Goal: Task Accomplishment & Management: Use online tool/utility

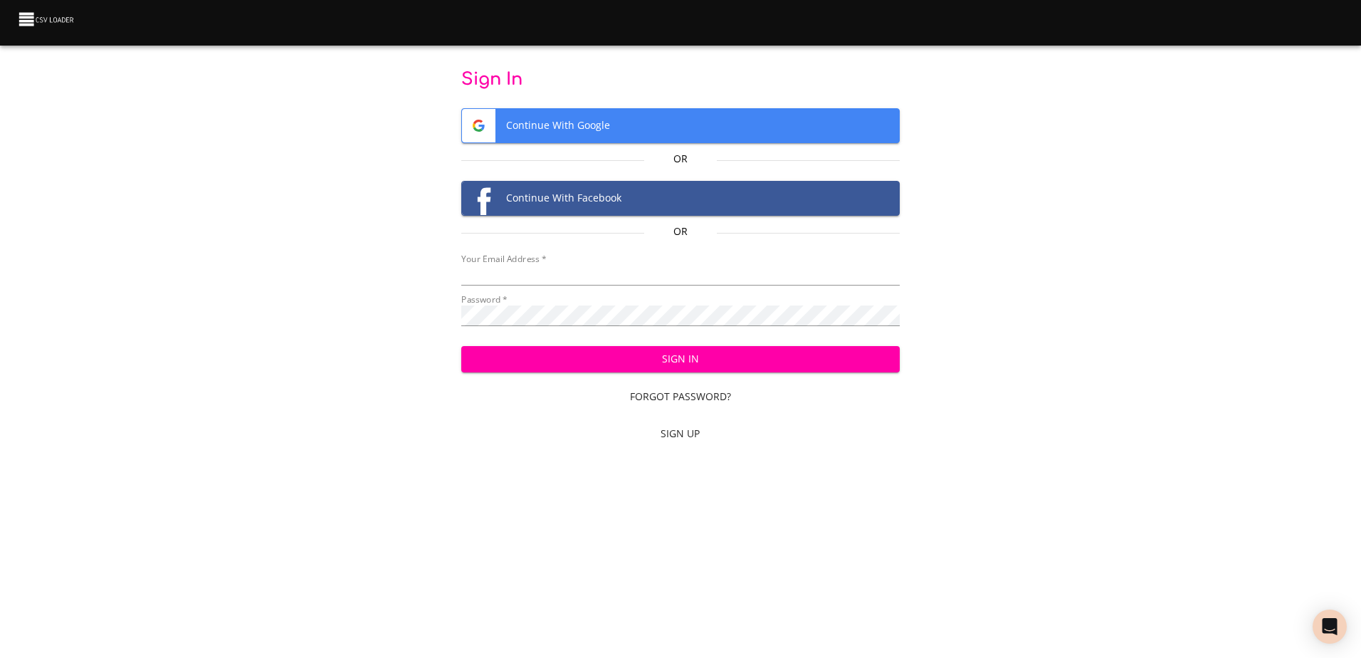
type input "mammothequipment10@gmail.com"
click at [575, 358] on span "Sign In" at bounding box center [681, 359] width 416 height 18
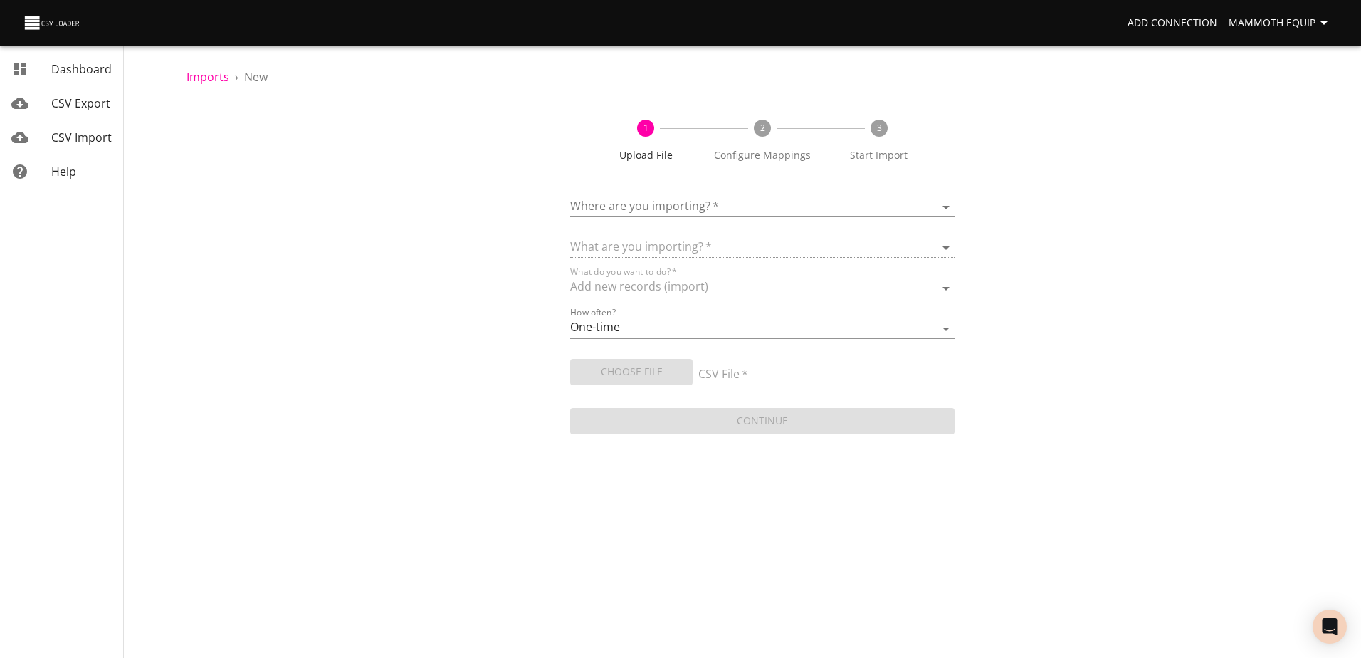
click at [945, 202] on body "Add Connection Mammoth Equip Dashboard CSV Export CSV Import Help Imports › New…" at bounding box center [680, 329] width 1361 height 658
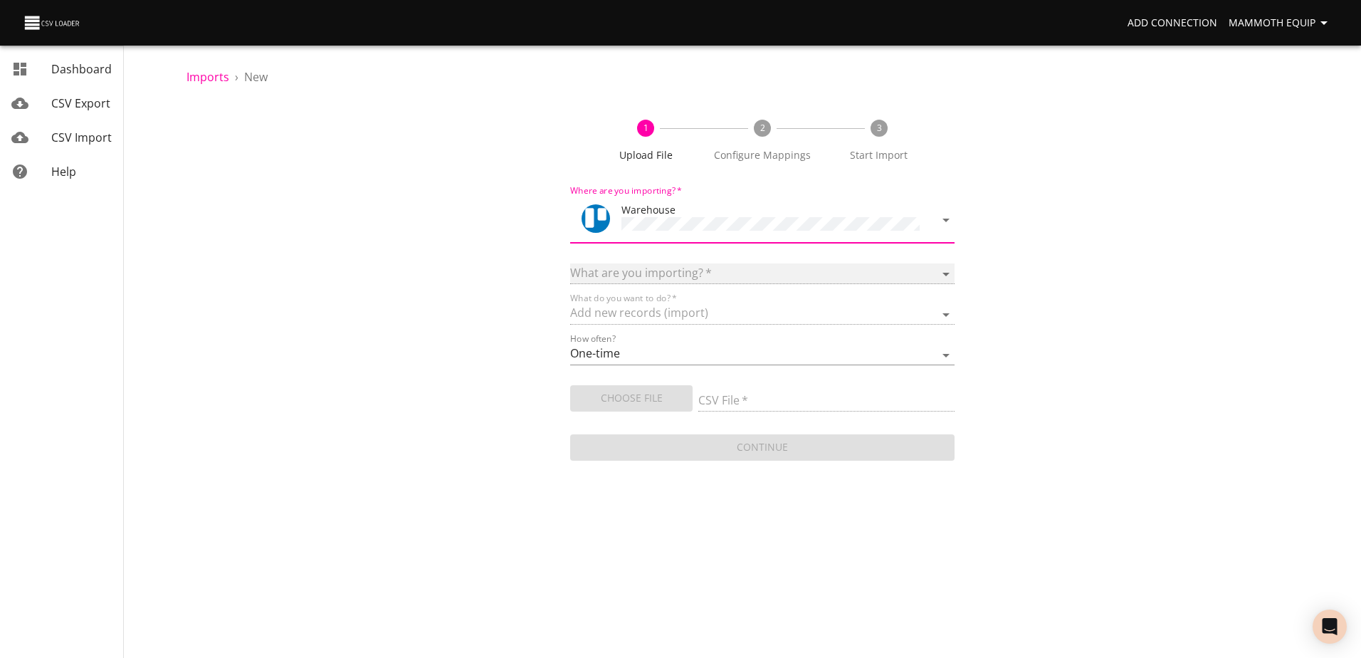
click at [945, 270] on select at bounding box center [762, 273] width 384 height 21
select select "cards"
click at [570, 263] on select "Boards Cards Checkitems Checklists" at bounding box center [762, 273] width 384 height 21
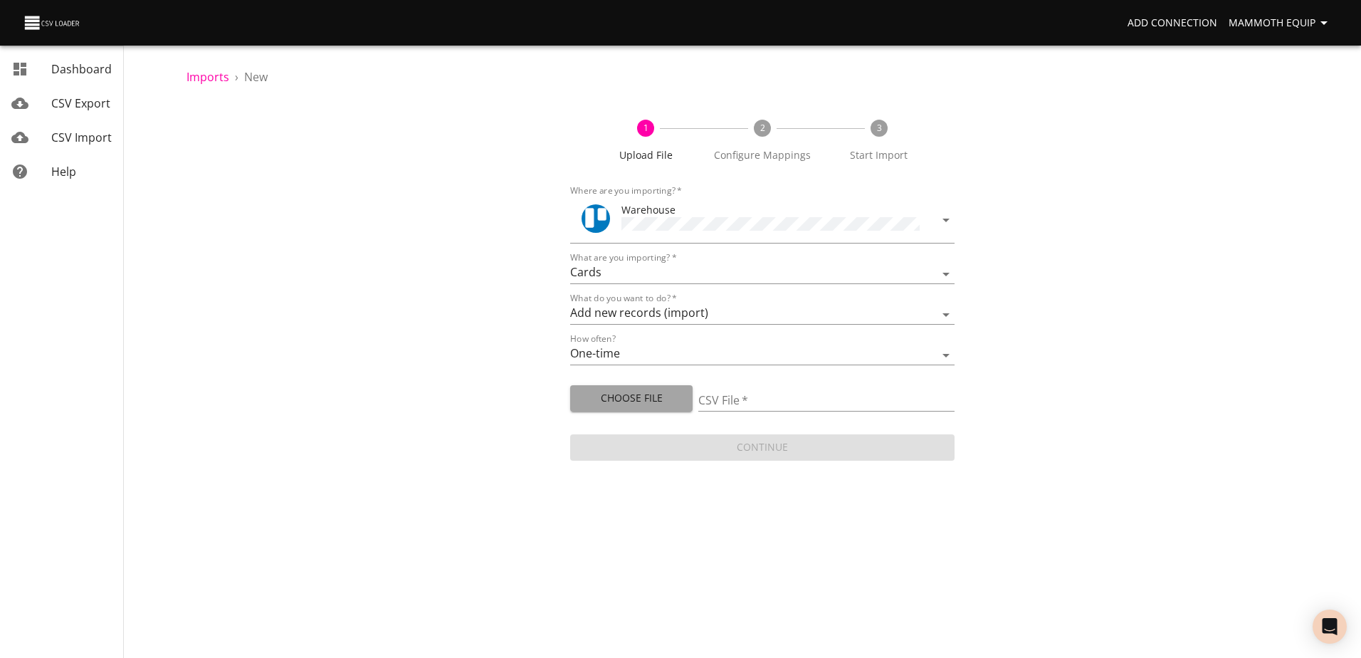
click at [629, 397] on span "Choose File" at bounding box center [632, 398] width 100 height 18
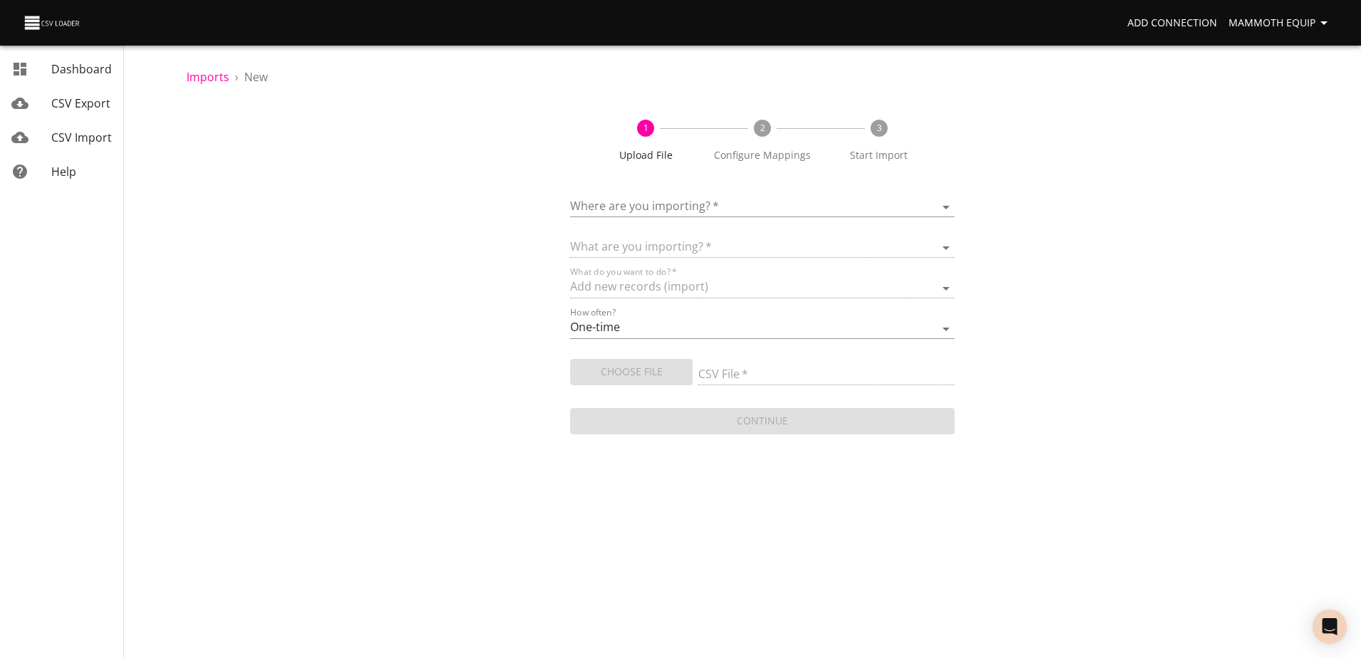
click at [943, 209] on body "Add Connection Mammoth Equip Dashboard CSV Export CSV Import Help Imports › New…" at bounding box center [680, 329] width 1361 height 658
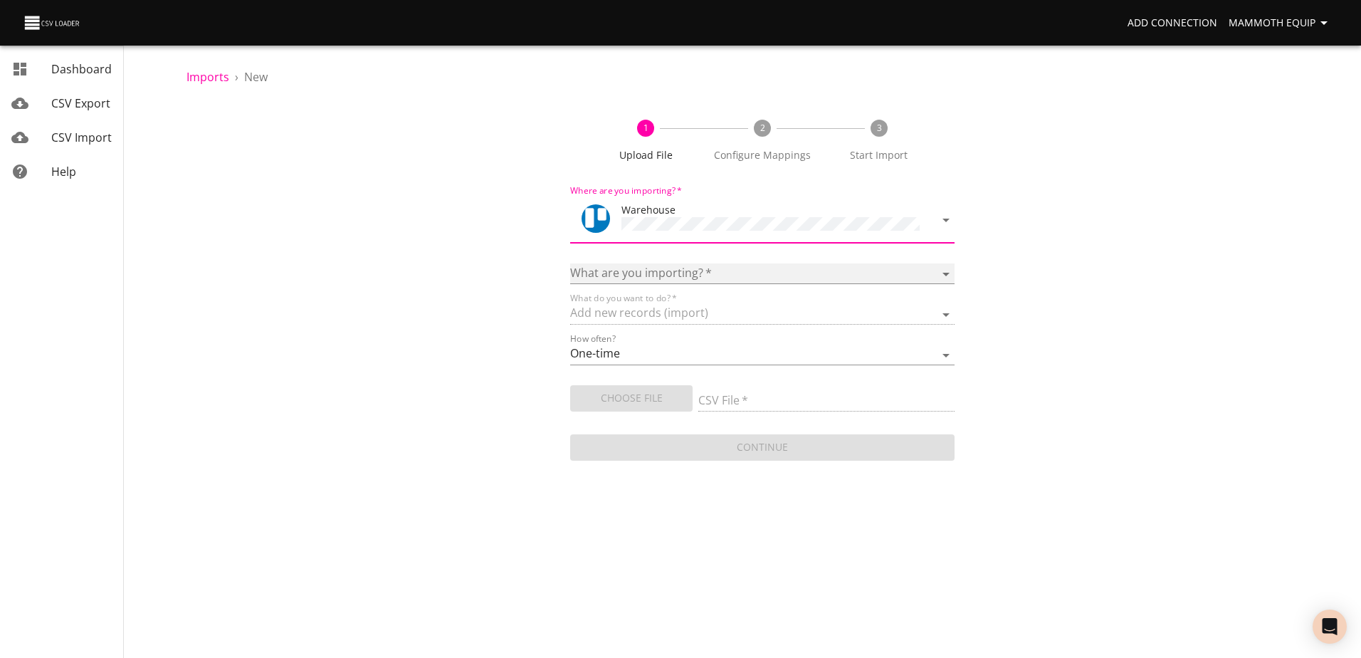
click at [950, 267] on select "Boards Cards Checkitems Checklists" at bounding box center [762, 273] width 384 height 21
select select "cards"
click at [570, 263] on select "Boards Cards Checkitems Checklists" at bounding box center [762, 273] width 384 height 21
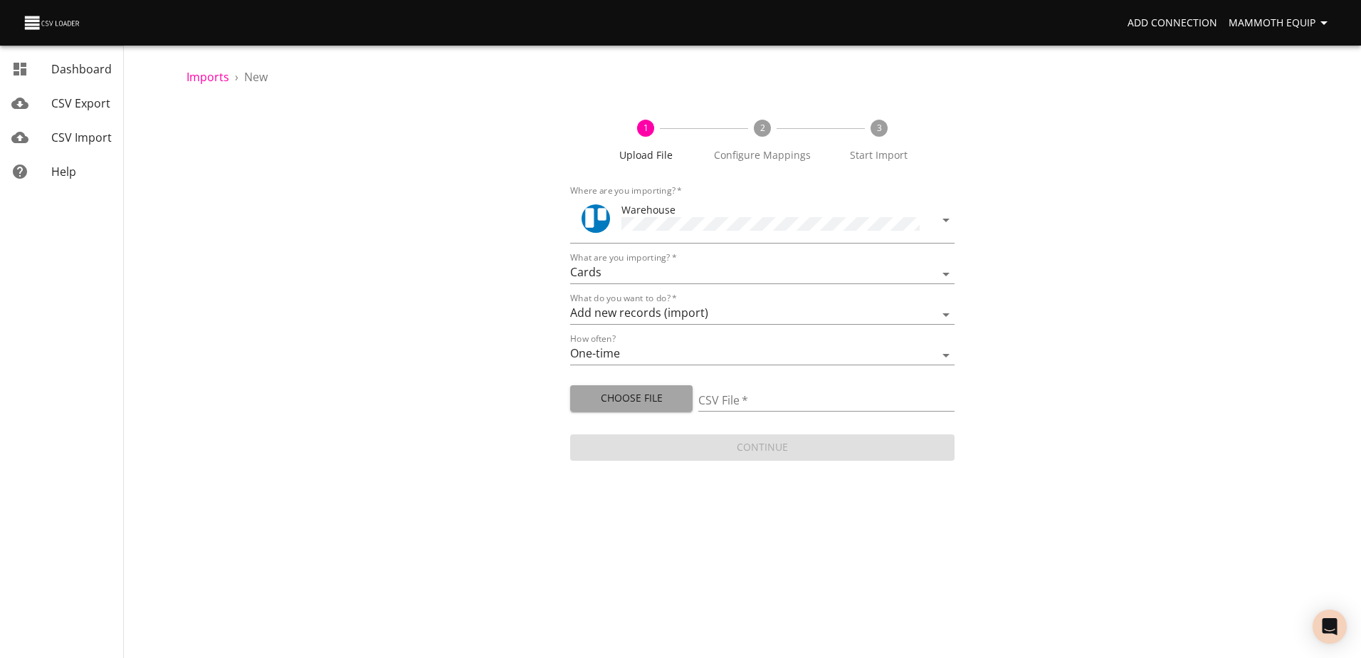
click at [644, 392] on span "Choose File" at bounding box center [632, 398] width 100 height 18
type input "Import1.xlsx"
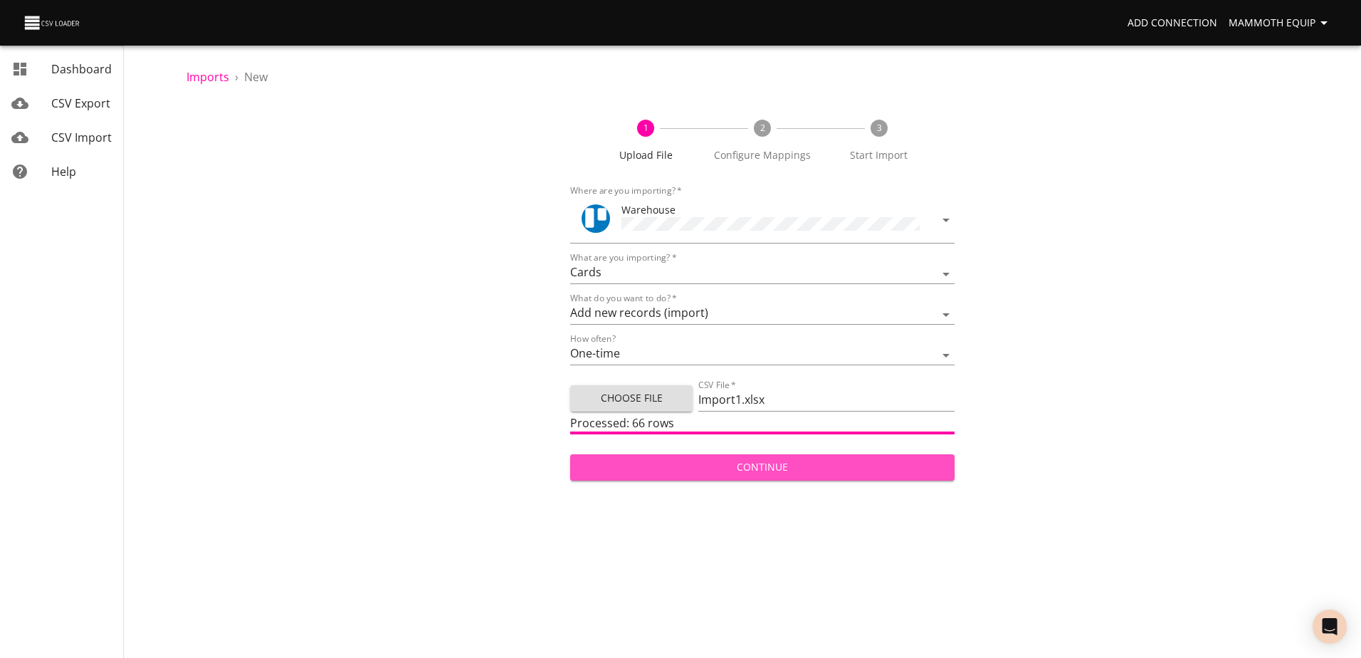
click at [743, 462] on span "Continue" at bounding box center [762, 467] width 361 height 18
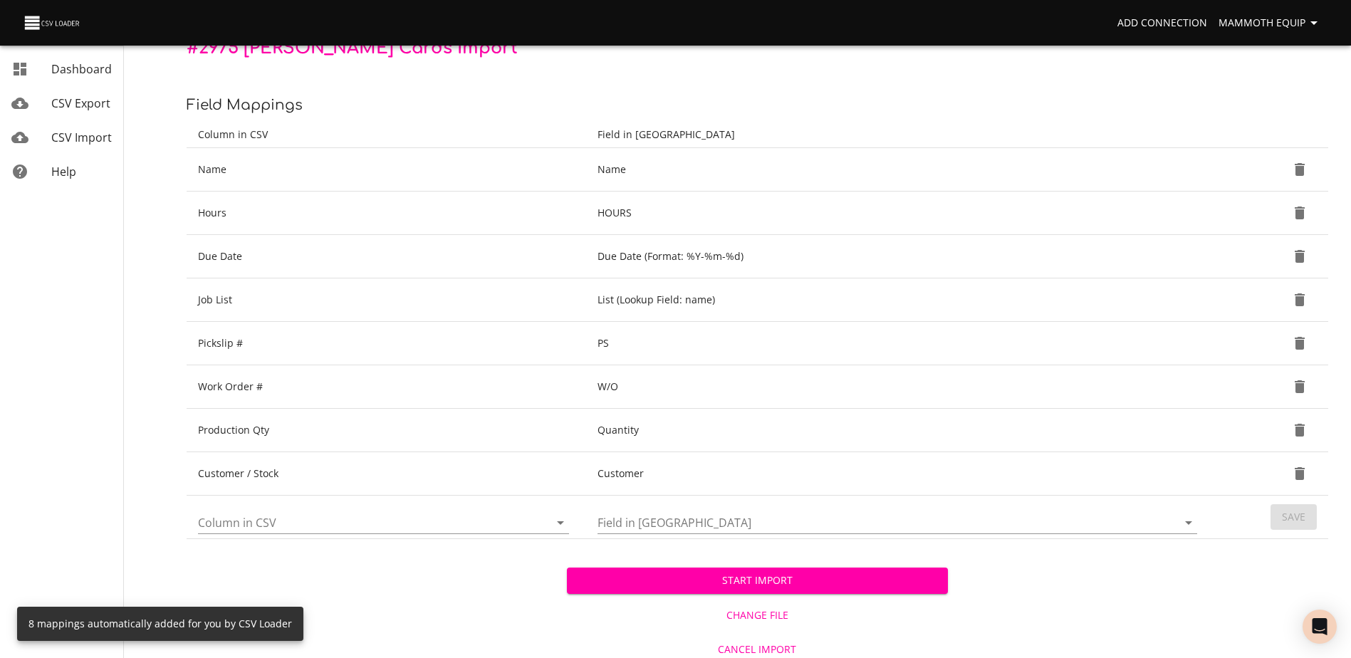
scroll to position [150, 0]
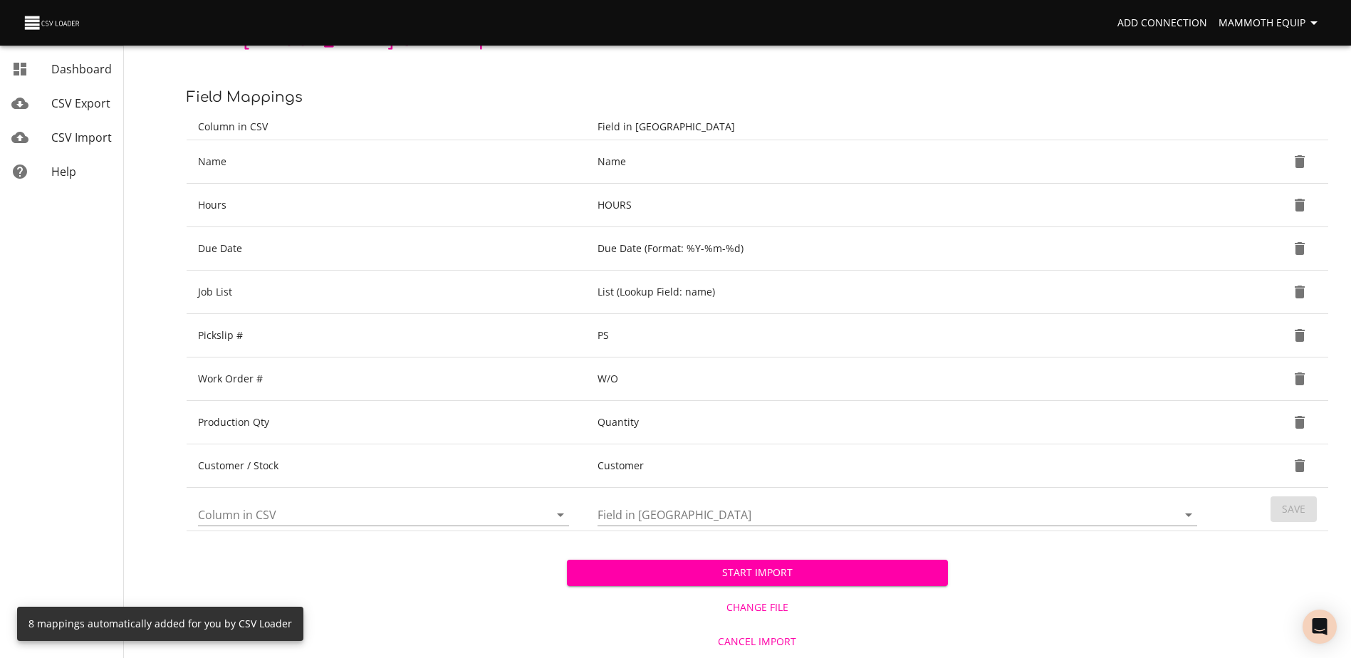
click at [821, 571] on span "Start Import" at bounding box center [756, 573] width 357 height 18
